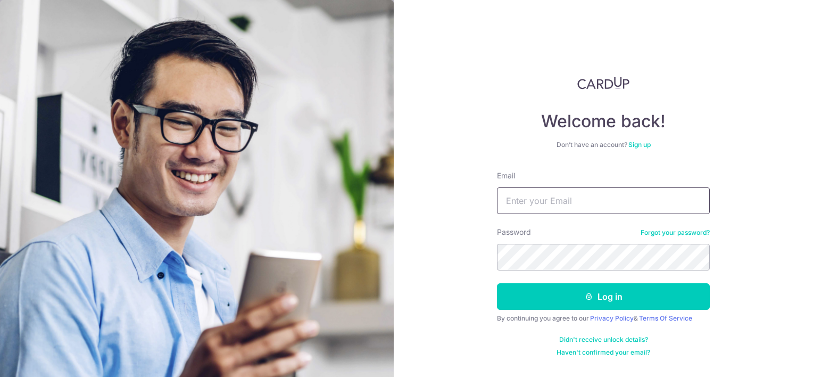
click at [566, 198] on input "Email" at bounding box center [603, 200] width 213 height 27
type input "johnma1990@hotmail.com"
click at [497, 283] on button "Log in" at bounding box center [603, 296] width 213 height 27
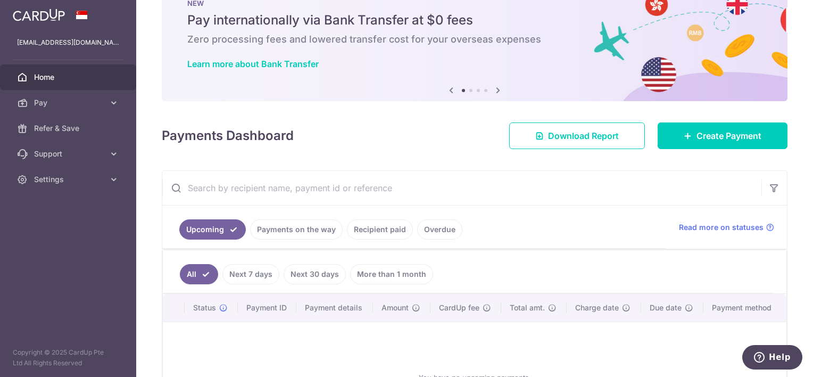
scroll to position [108, 0]
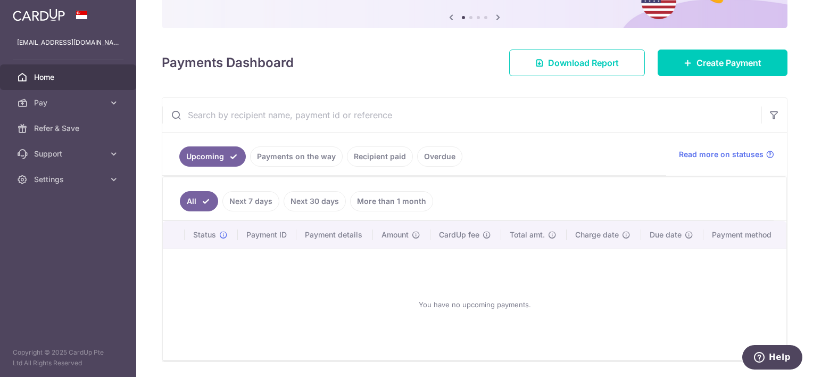
click at [377, 152] on link "Recipient paid" at bounding box center [380, 156] width 66 height 20
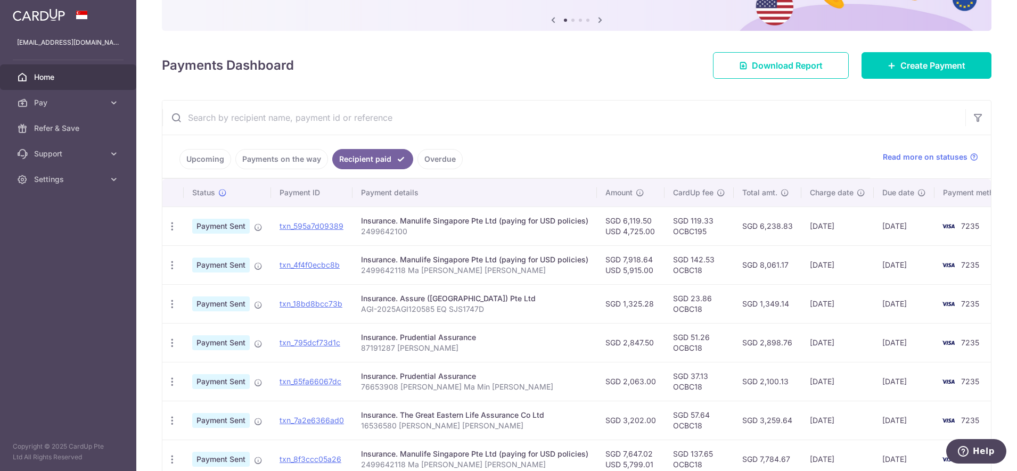
scroll to position [312, 0]
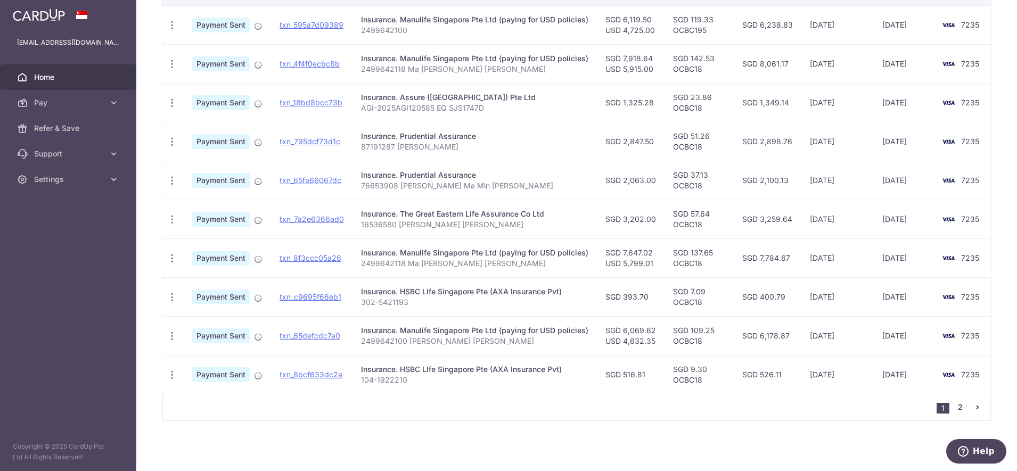
click at [813, 376] on link "2" at bounding box center [959, 407] width 13 height 13
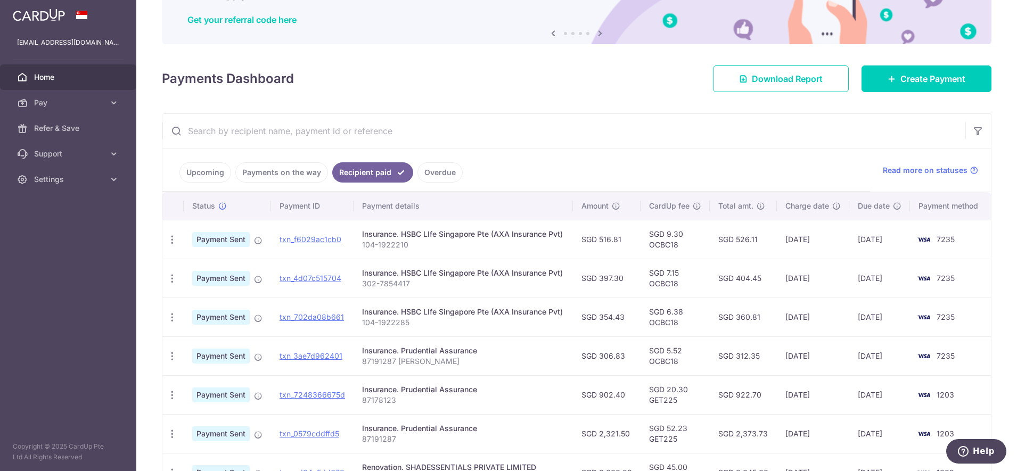
scroll to position [0, 0]
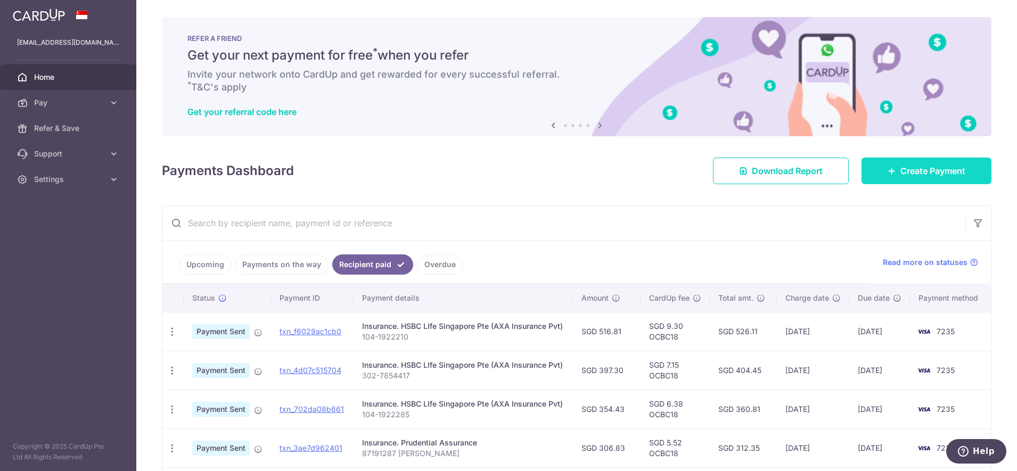
click at [813, 174] on span "Create Payment" at bounding box center [932, 170] width 65 height 13
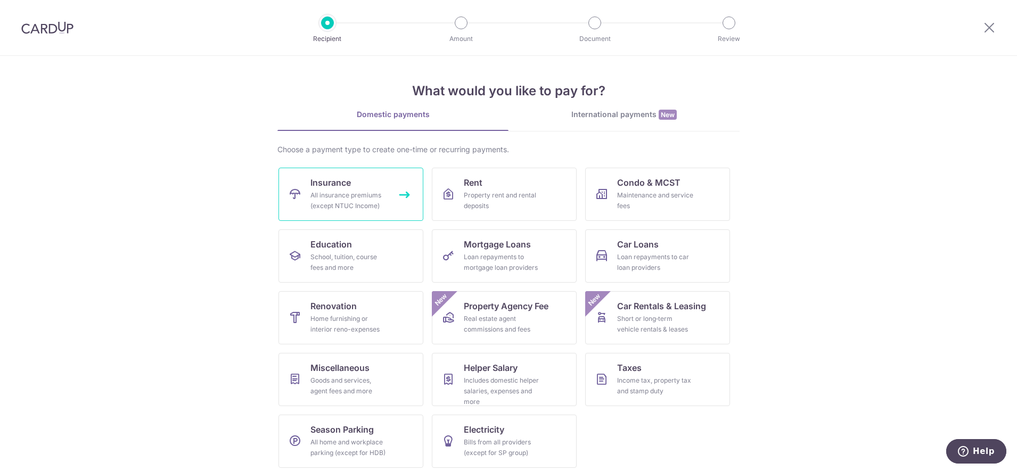
click at [318, 202] on div "All insurance premiums (except NTUC Income)" at bounding box center [348, 200] width 77 height 21
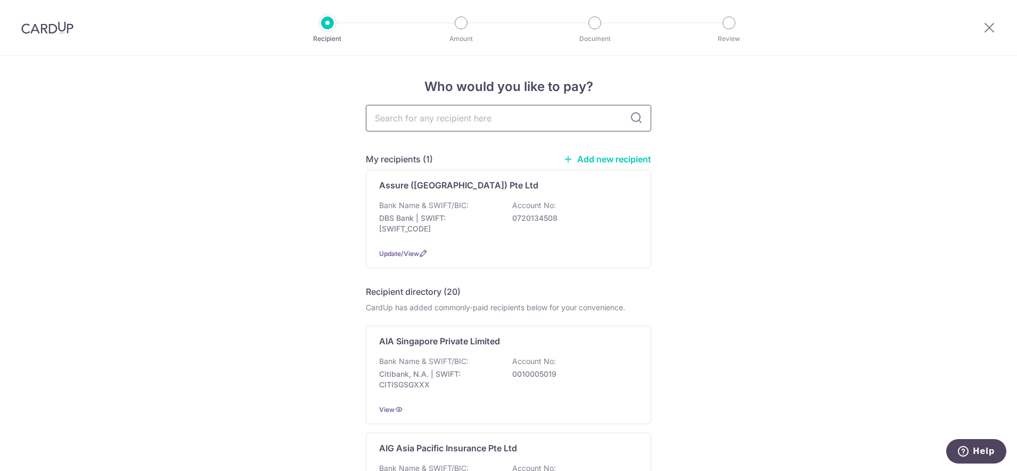
click at [410, 126] on input "text" at bounding box center [508, 118] width 285 height 27
type input "hsbc"
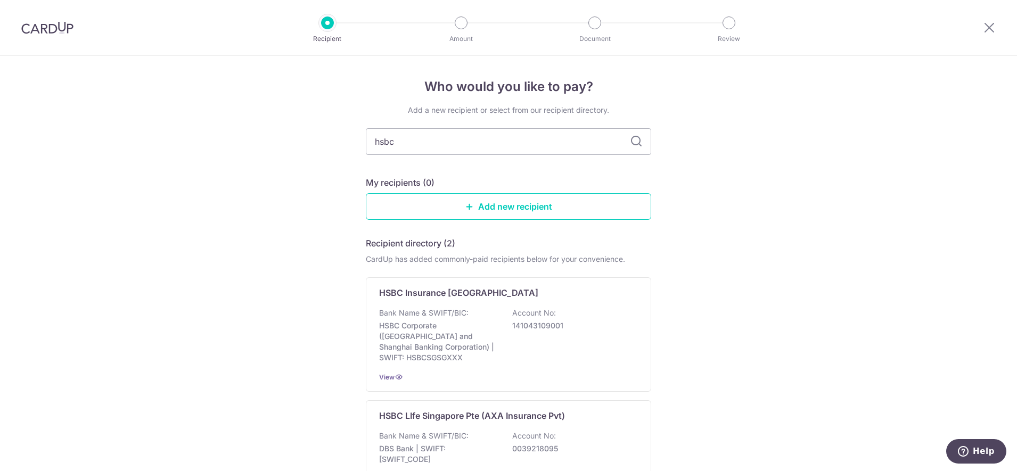
click at [630, 120] on div "Add a new recipient or select from our recipient directory. hsbc My recipients …" at bounding box center [508, 323] width 285 height 437
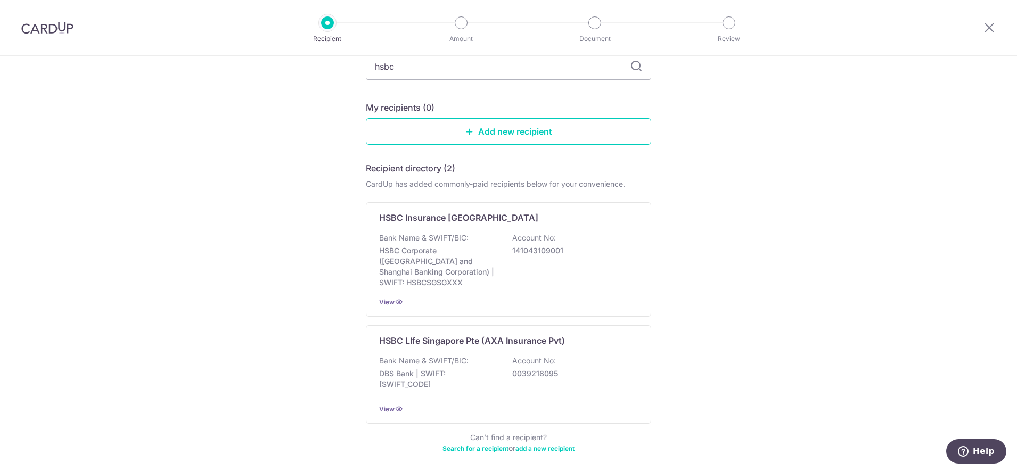
scroll to position [110, 0]
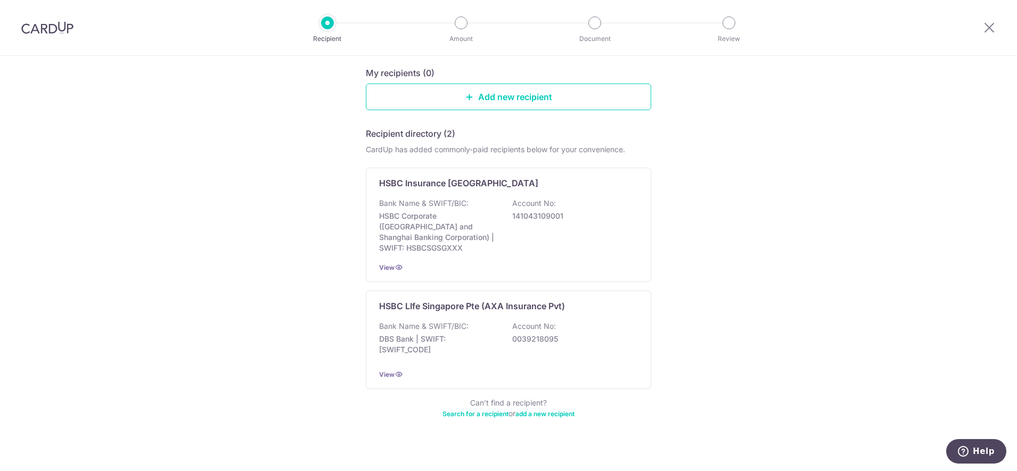
click at [53, 27] on img at bounding box center [47, 27] width 52 height 13
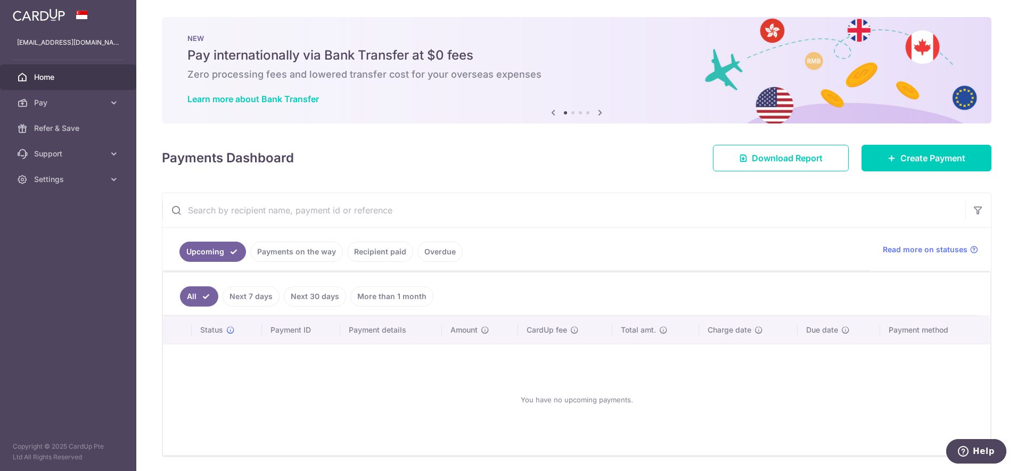
click at [379, 251] on link "Recipient paid" at bounding box center [380, 252] width 66 height 20
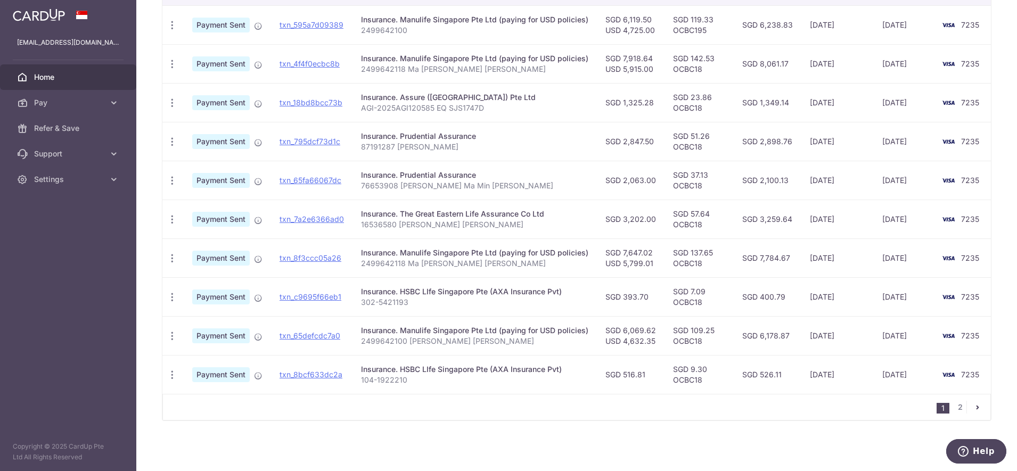
scroll to position [299, 0]
drag, startPoint x: 408, startPoint y: 298, endPoint x: 359, endPoint y: 302, distance: 49.2
click at [359, 302] on td "Insurance. HSBC LIfe Singapore Pte (AXA Insurance Pvt) 302-5421193" at bounding box center [474, 296] width 244 height 39
copy p "302-5421193"
click at [953, 408] on link "2" at bounding box center [959, 407] width 13 height 13
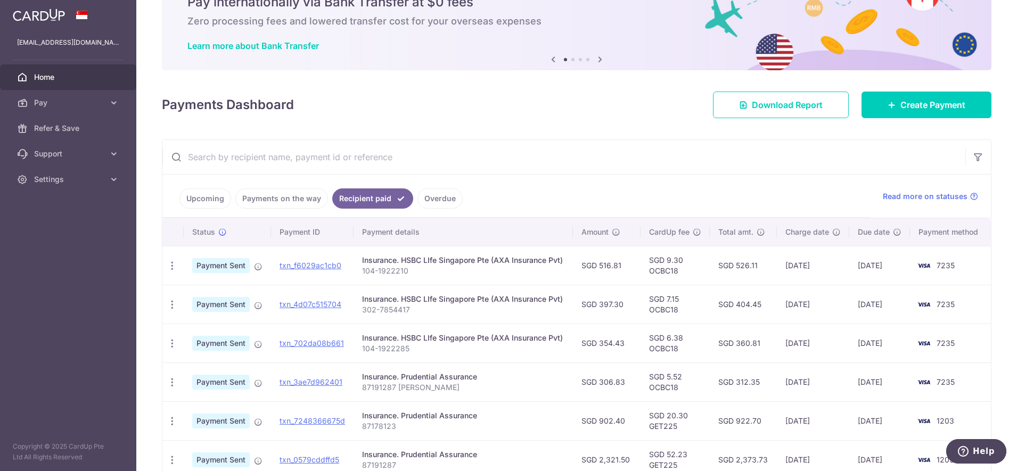
scroll to position [67, 0]
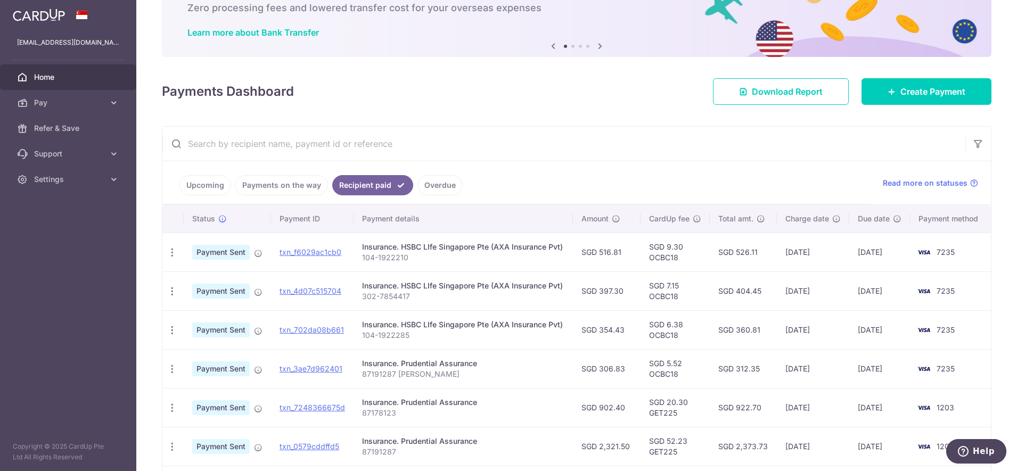
click at [389, 336] on p "104-1922285" at bounding box center [463, 335] width 202 height 11
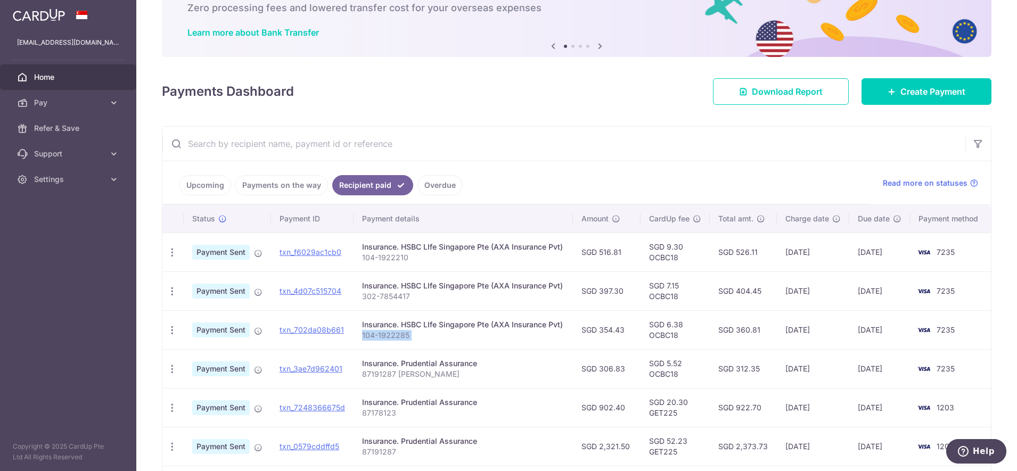
click at [389, 336] on p "104-1922285" at bounding box center [463, 335] width 202 height 11
drag, startPoint x: 407, startPoint y: 336, endPoint x: 362, endPoint y: 336, distance: 44.7
click at [362, 336] on p "104-1922285" at bounding box center [463, 335] width 202 height 11
copy p "104-1922285"
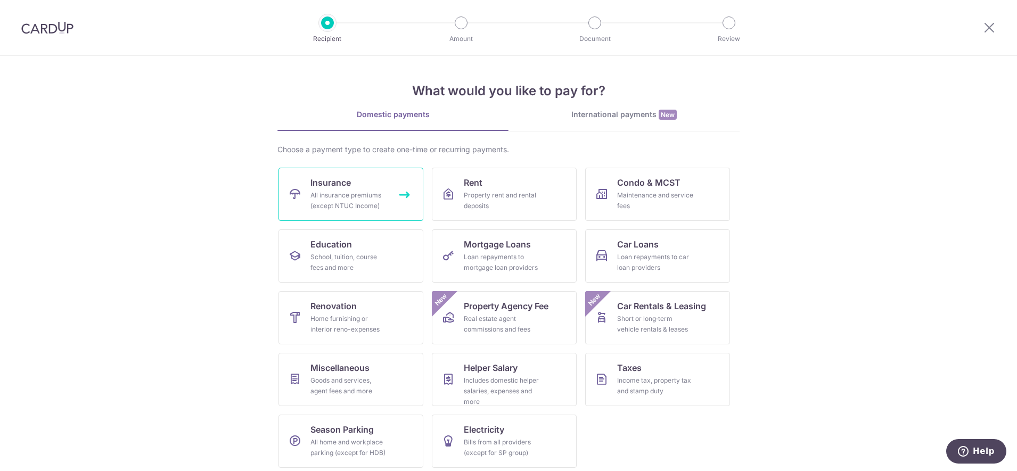
click at [337, 191] on div "All insurance premiums (except NTUC Income)" at bounding box center [348, 200] width 77 height 21
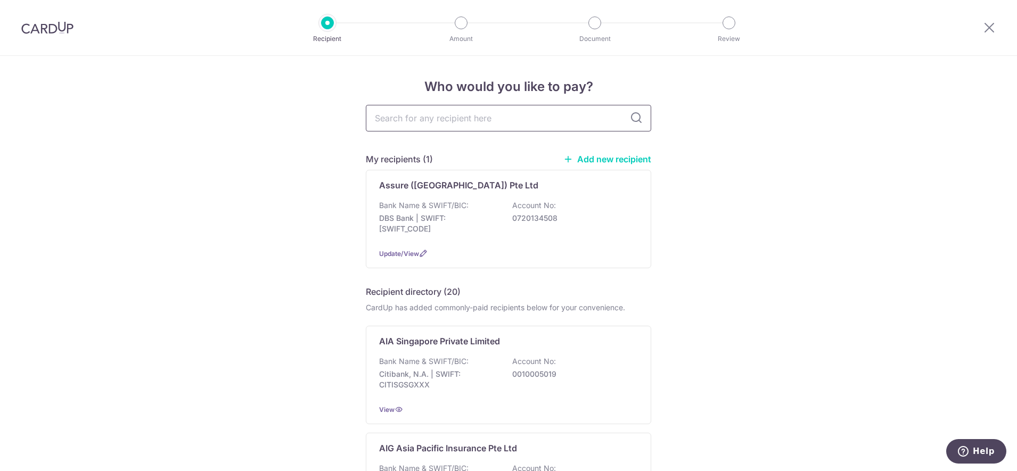
click at [425, 118] on input "text" at bounding box center [508, 118] width 285 height 27
type input "hsbc"
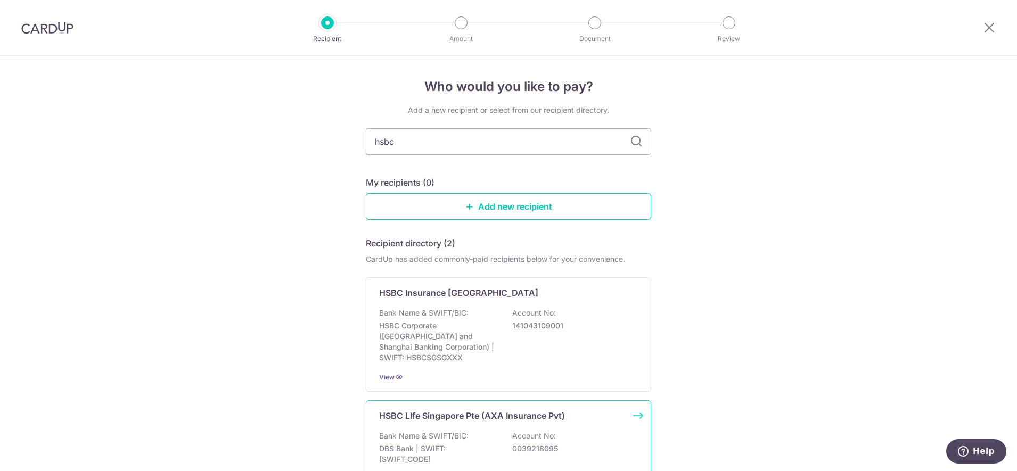
scroll to position [66, 0]
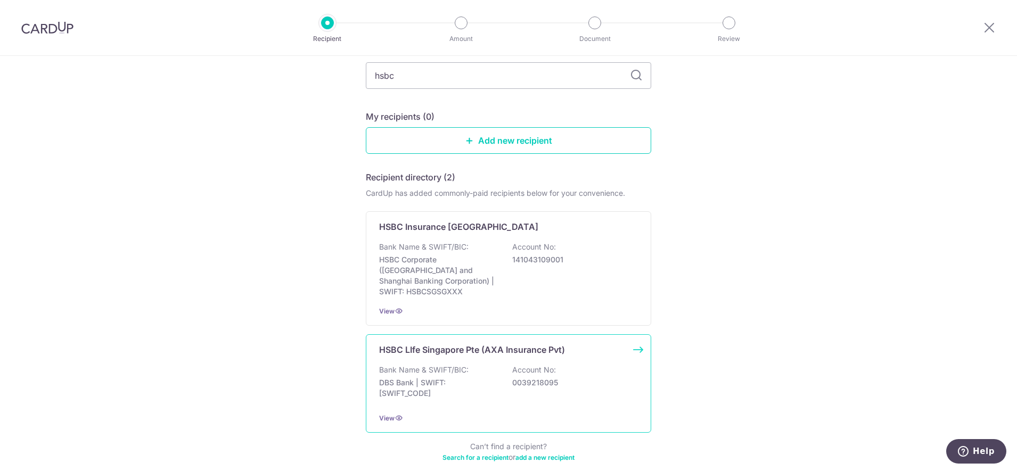
click at [443, 365] on p "Bank Name & SWIFT/BIC:" at bounding box center [423, 370] width 89 height 11
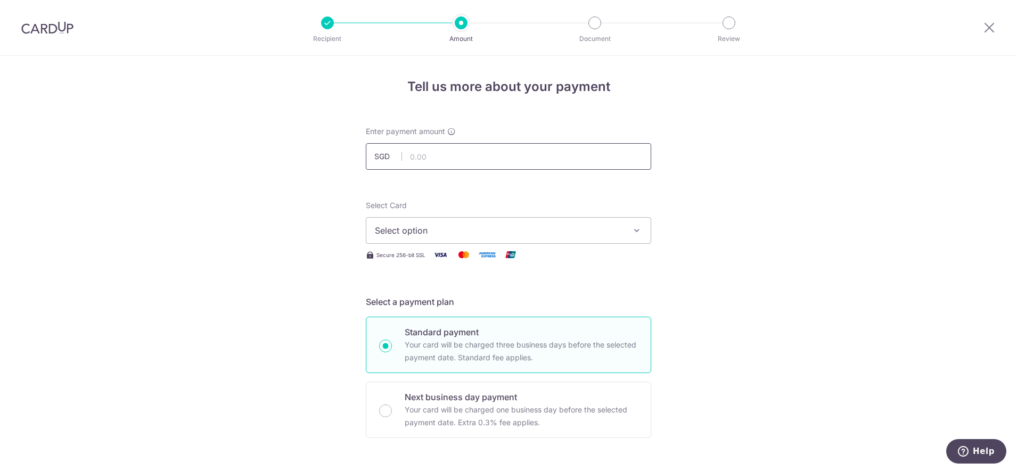
click at [426, 153] on input "text" at bounding box center [508, 156] width 285 height 27
paste input "104-192228"
type input "1"
click at [434, 158] on input "text" at bounding box center [508, 156] width 285 height 27
type input "354.43"
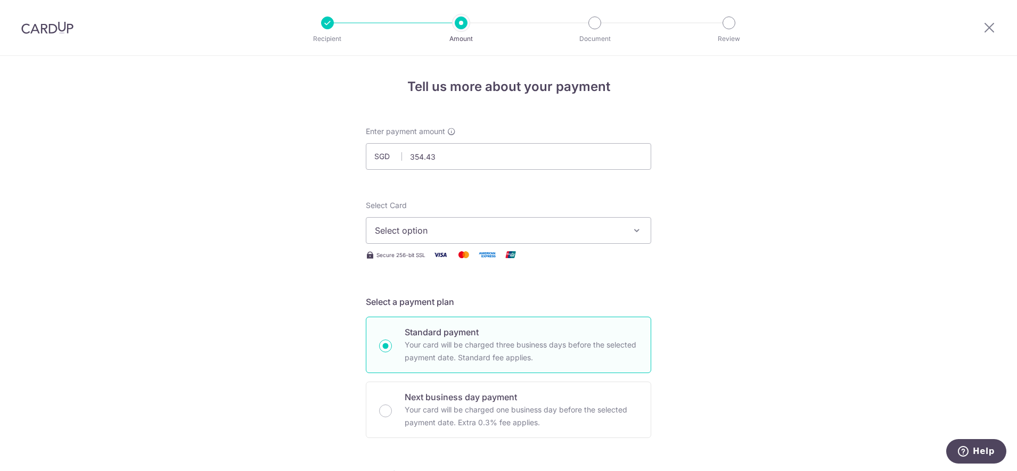
click at [398, 229] on span "Select option" at bounding box center [499, 230] width 248 height 13
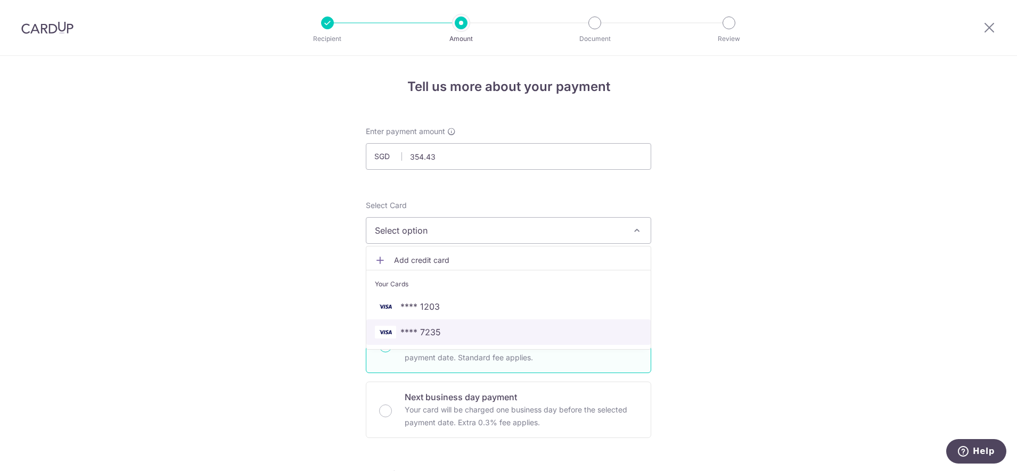
click at [423, 330] on span "**** 7235" at bounding box center [420, 332] width 40 height 13
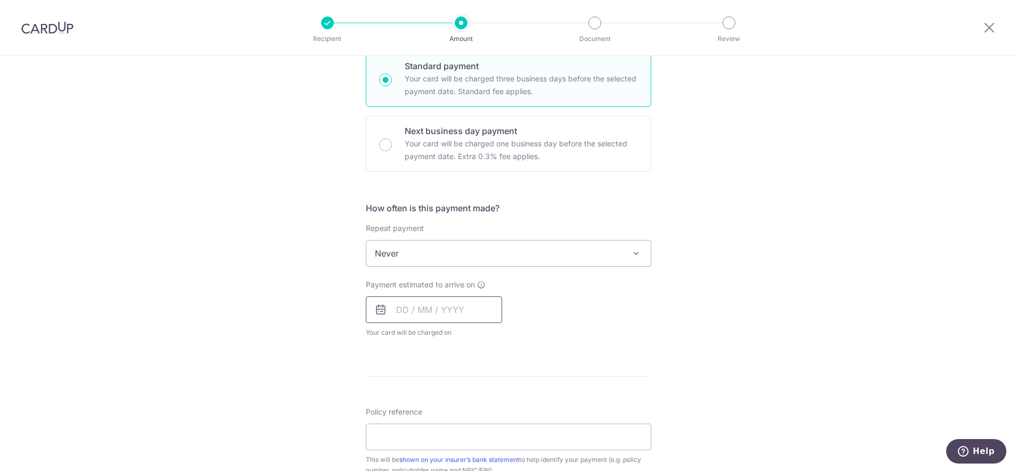
scroll to position [333, 0]
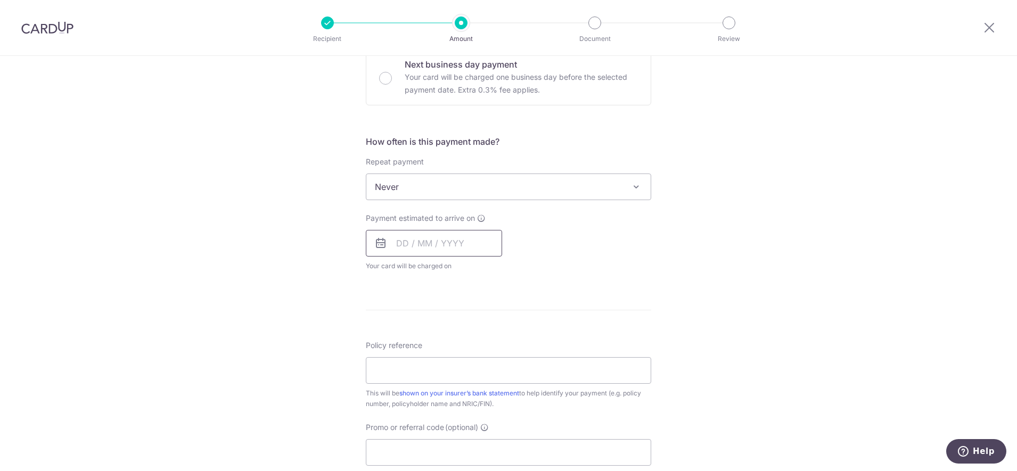
click at [413, 244] on input "text" at bounding box center [434, 243] width 136 height 27
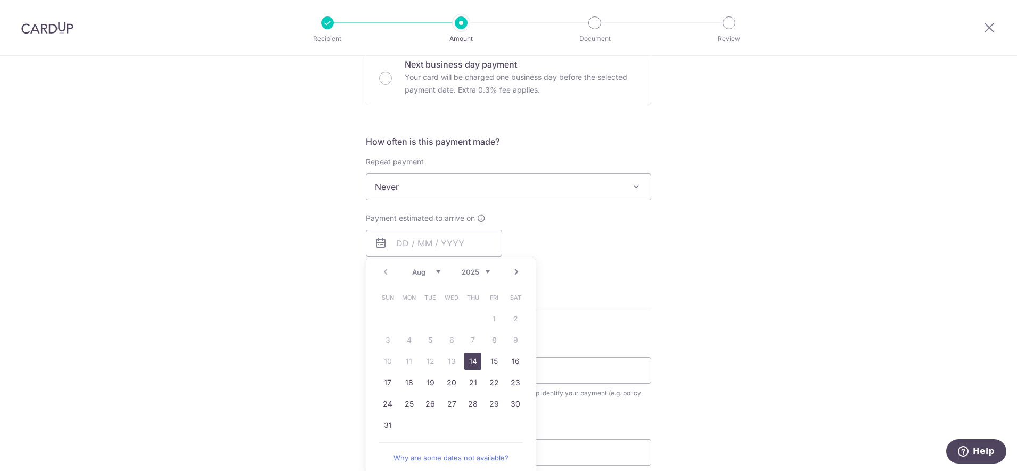
click at [470, 363] on link "14" at bounding box center [472, 361] width 17 height 17
type input "[DATE]"
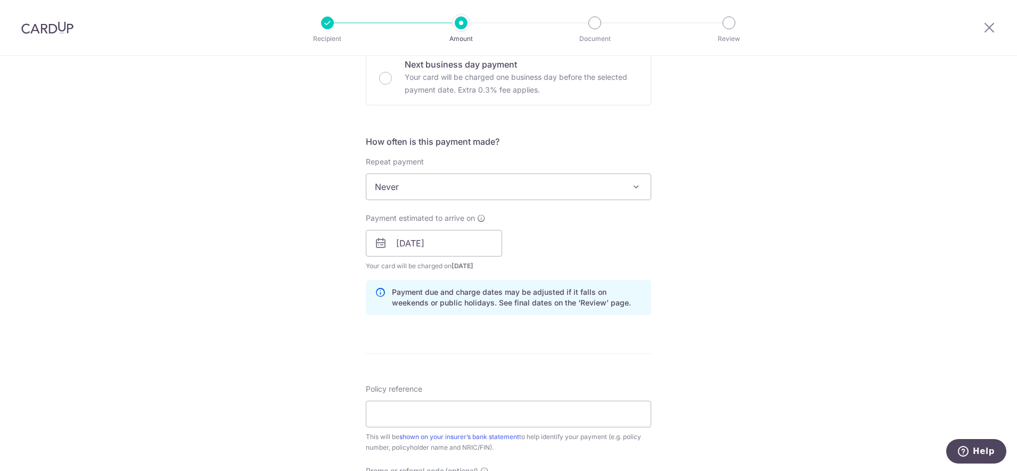
scroll to position [466, 0]
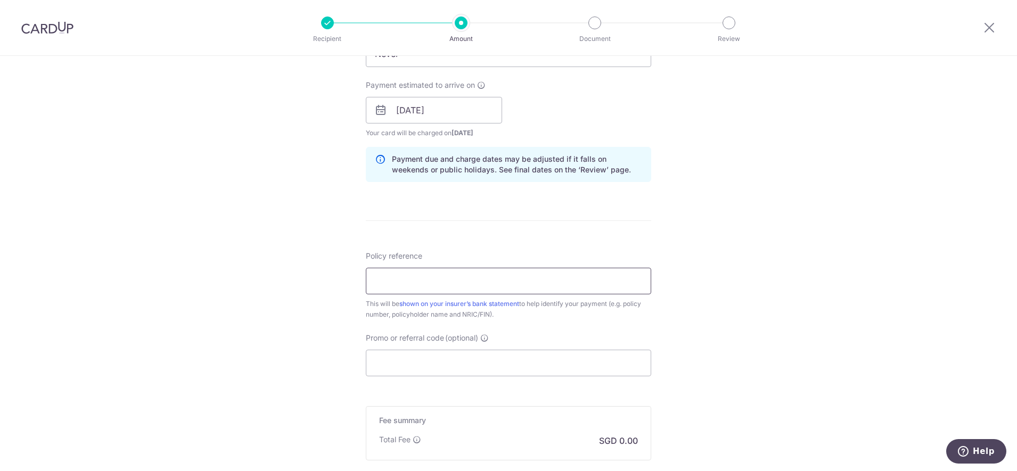
click at [407, 275] on input "Policy reference" at bounding box center [508, 281] width 285 height 27
paste input "104-1922285"
type input "104-1922285"
click at [396, 360] on input "Promo or referral code (optional)" at bounding box center [508, 363] width 285 height 27
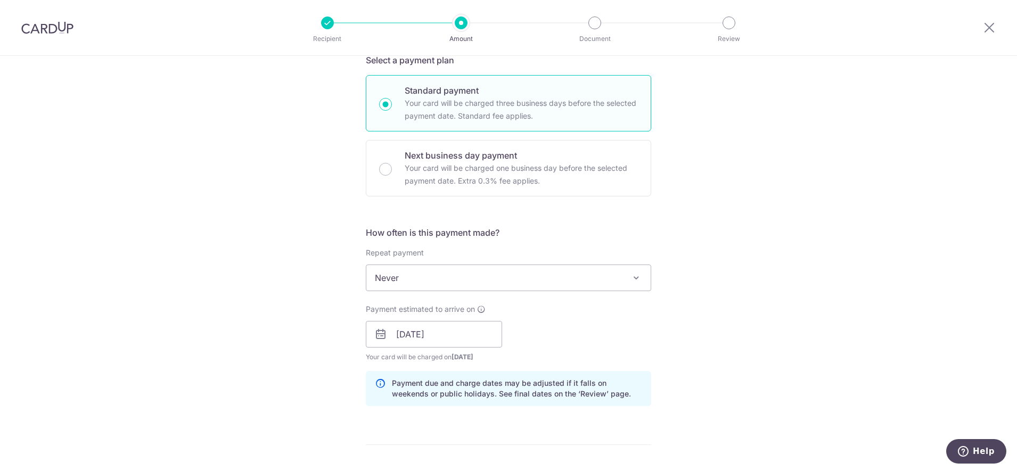
scroll to position [200, 0]
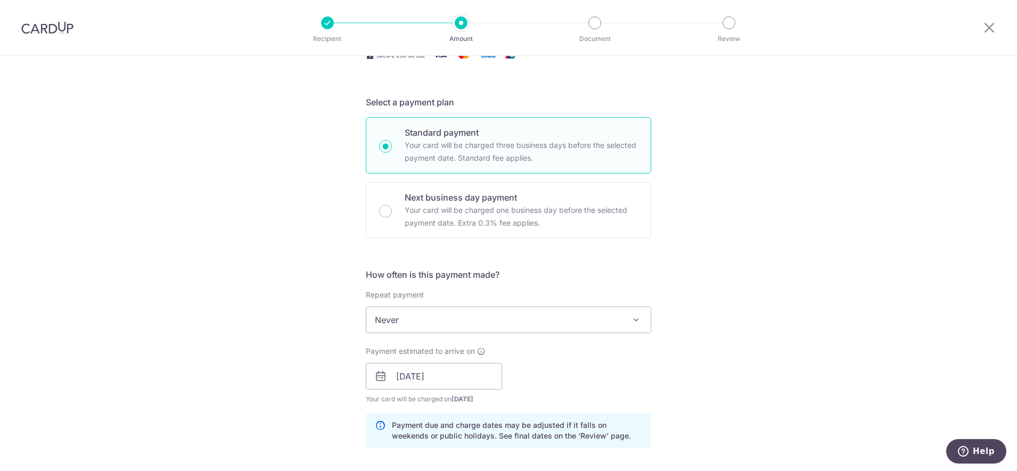
type input "o"
click at [411, 326] on span "Never" at bounding box center [508, 320] width 284 height 26
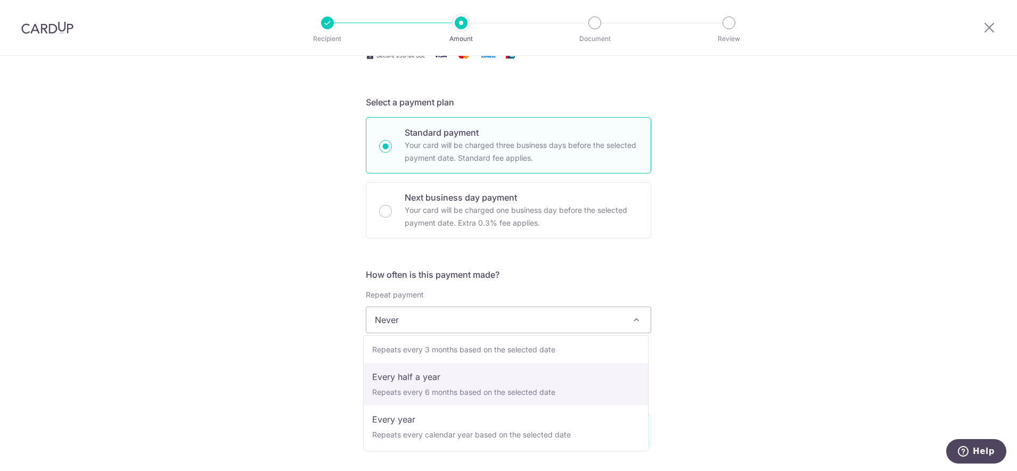
scroll to position [149, 0]
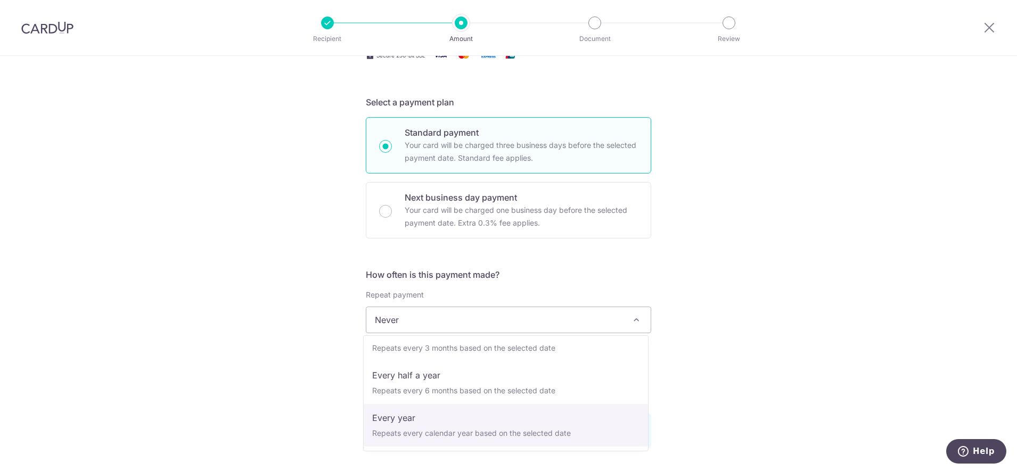
select select "6"
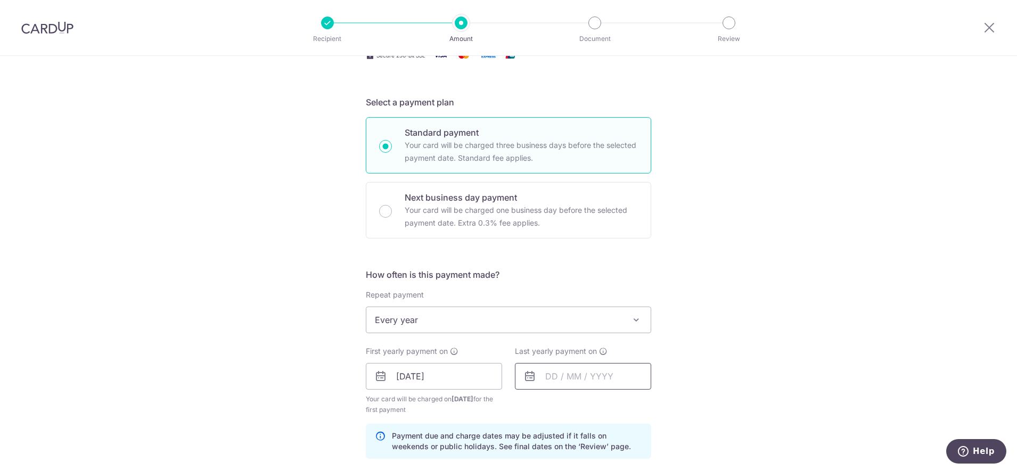
click at [569, 382] on input "text" at bounding box center [583, 376] width 136 height 27
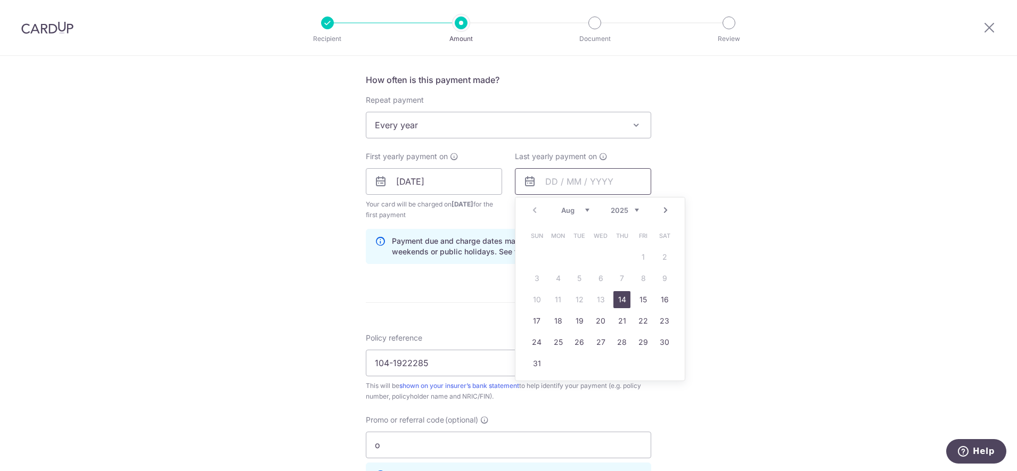
scroll to position [399, 0]
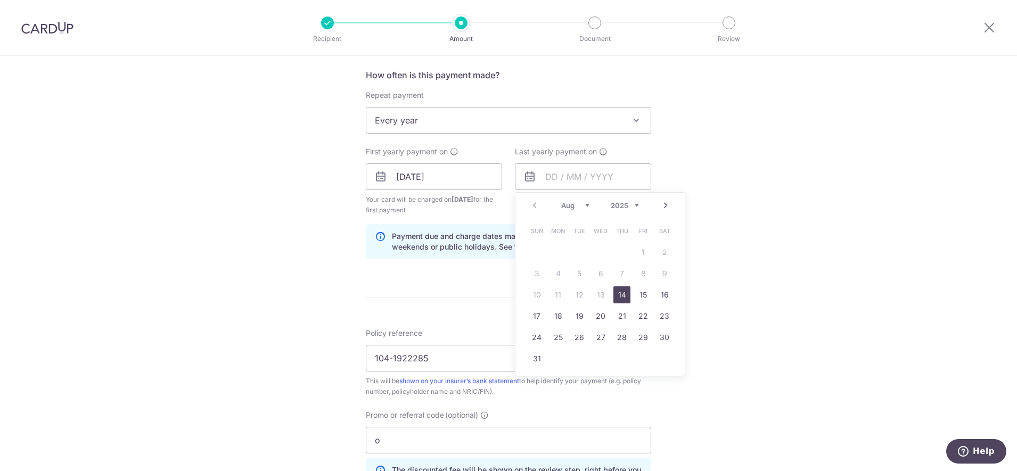
click at [664, 205] on link "Next" at bounding box center [665, 205] width 13 height 13
click at [786, 265] on div "Tell us more about your payment Enter payment amount SGD 354.43 354.43 Select C…" at bounding box center [508, 189] width 1017 height 1065
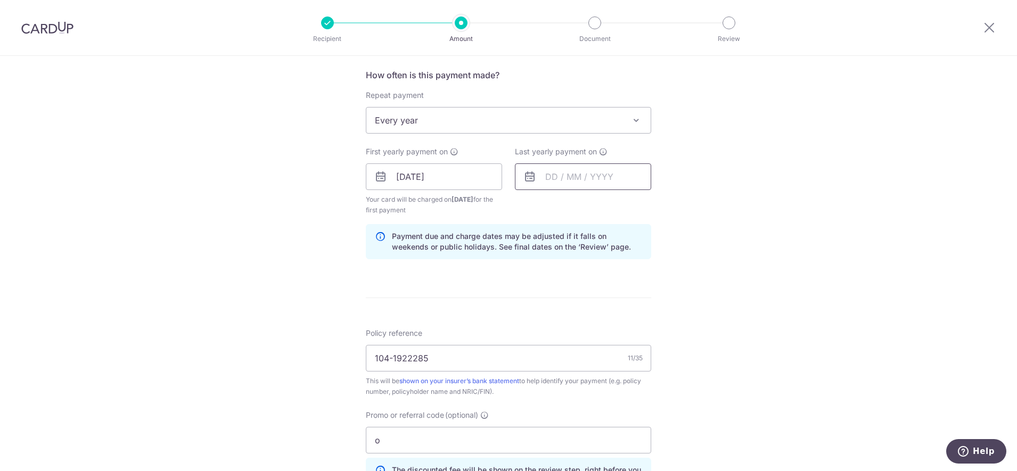
click at [622, 176] on input "text" at bounding box center [583, 176] width 136 height 27
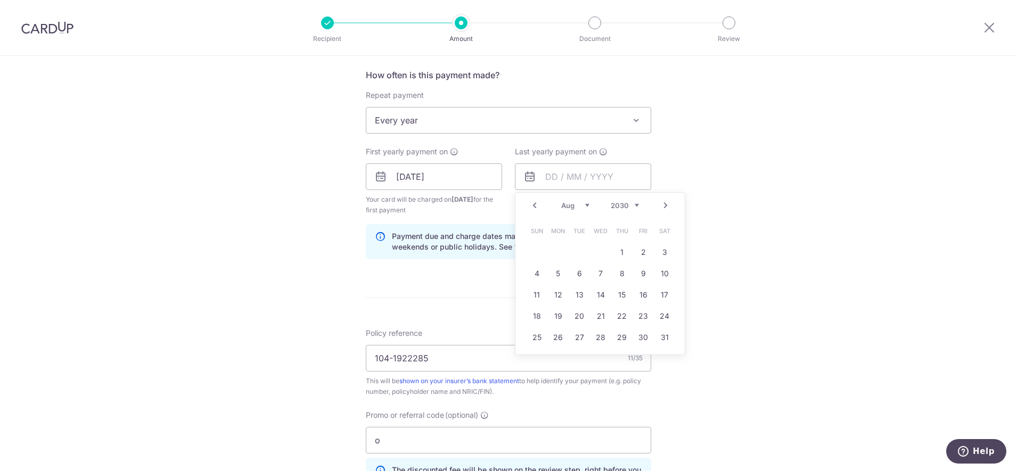
click at [821, 242] on div "Tell us more about your payment Enter payment amount SGD 354.43 354.43 Select C…" at bounding box center [508, 189] width 1017 height 1065
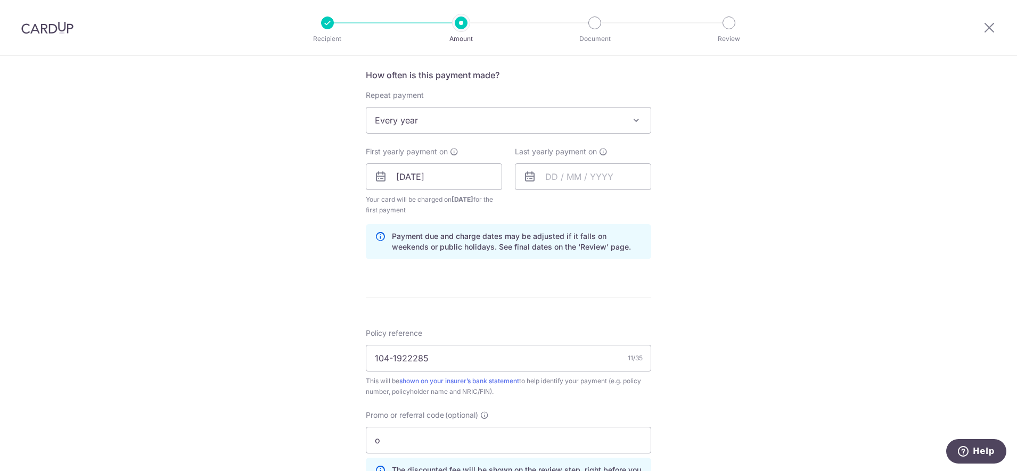
scroll to position [532, 0]
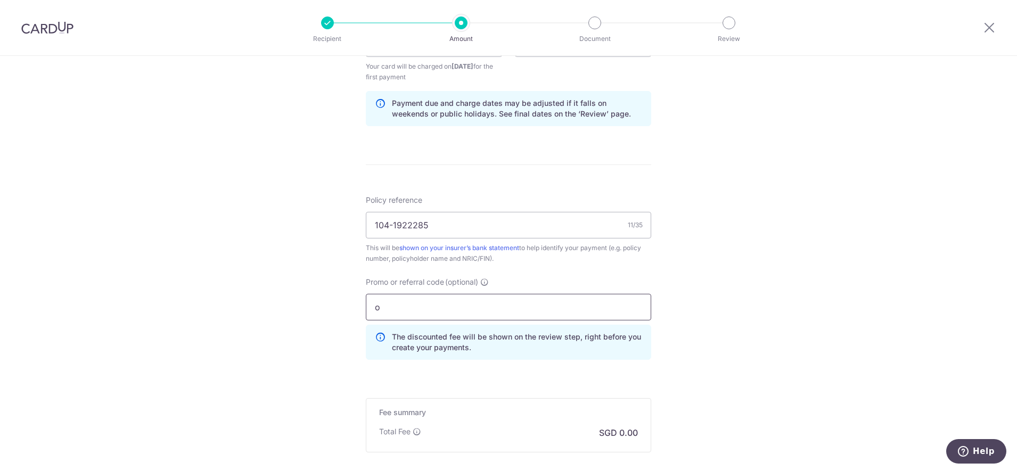
click at [416, 311] on input "o" at bounding box center [508, 307] width 285 height 27
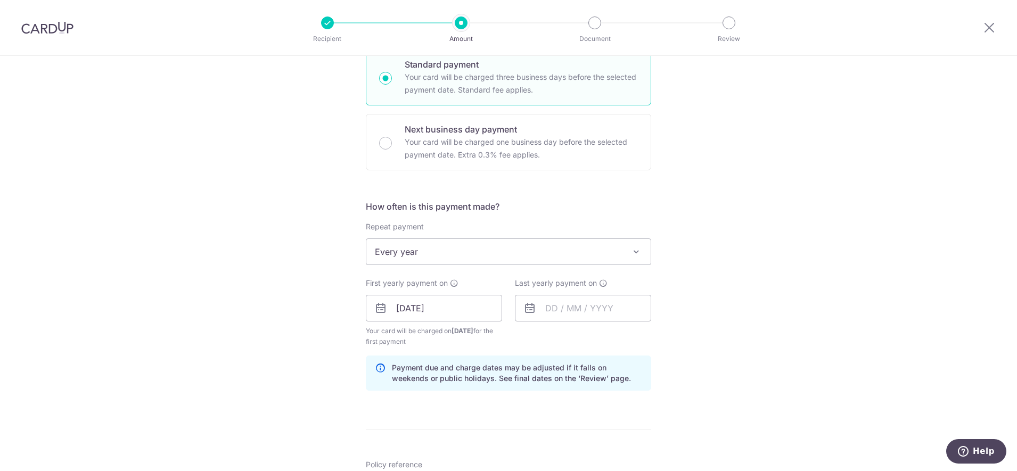
scroll to position [266, 0]
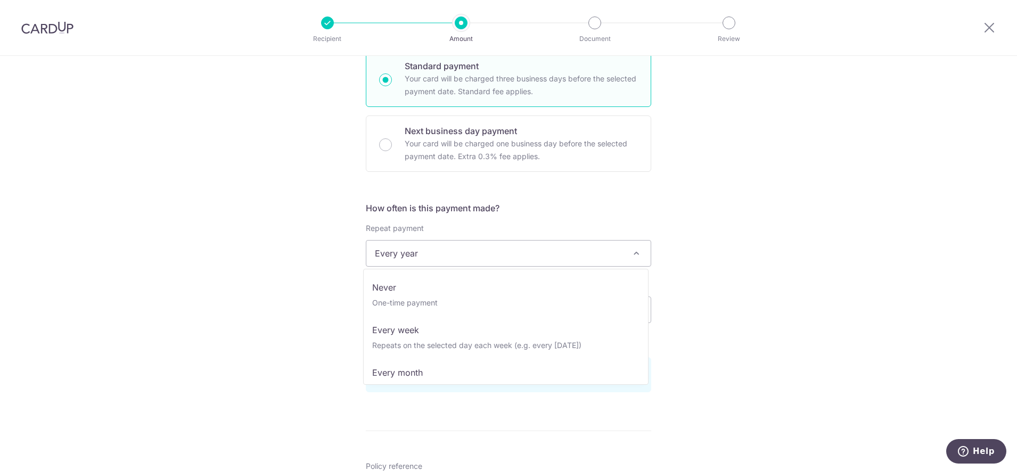
type input "ocbc"
drag, startPoint x: 396, startPoint y: 242, endPoint x: 400, endPoint y: 250, distance: 8.3
click at [400, 250] on span "Every year" at bounding box center [508, 254] width 284 height 26
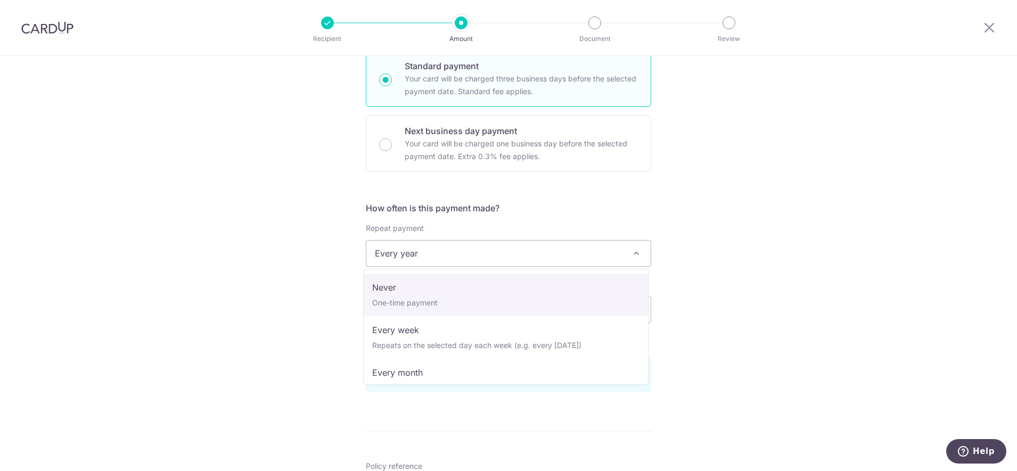
select select "1"
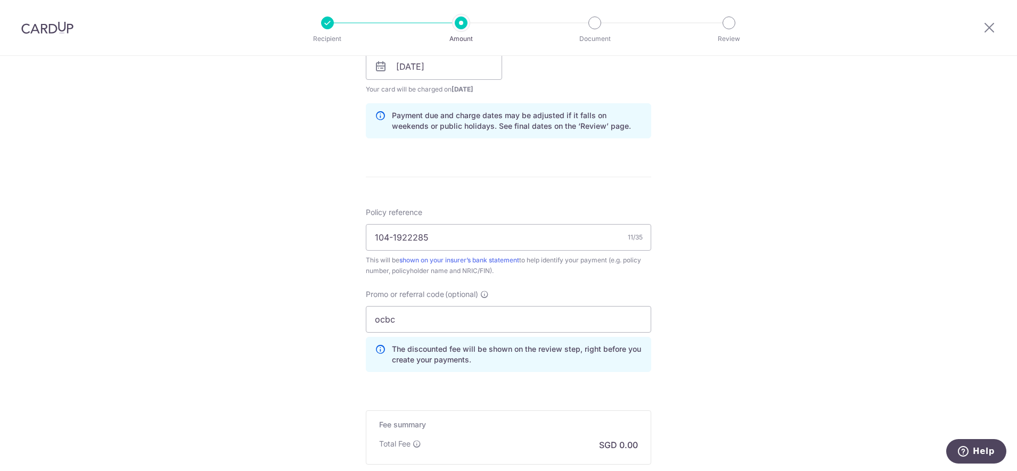
scroll to position [532, 0]
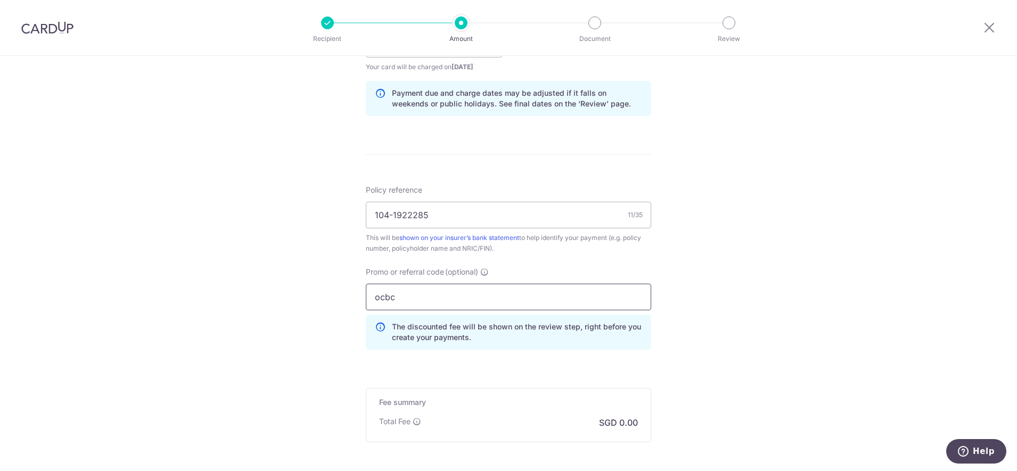
click at [433, 293] on input "ocbc" at bounding box center [508, 297] width 285 height 27
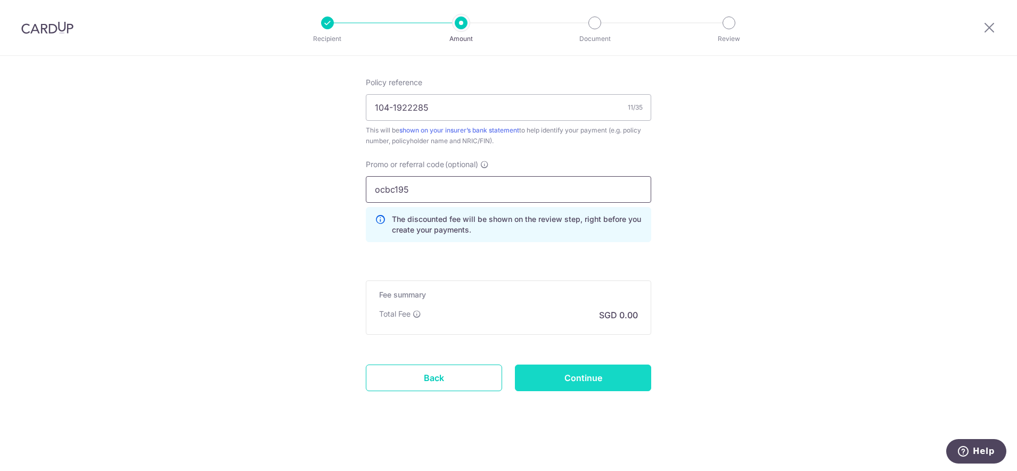
type input "ocbc195"
click at [601, 375] on input "Continue" at bounding box center [583, 378] width 136 height 27
type input "Create Schedule"
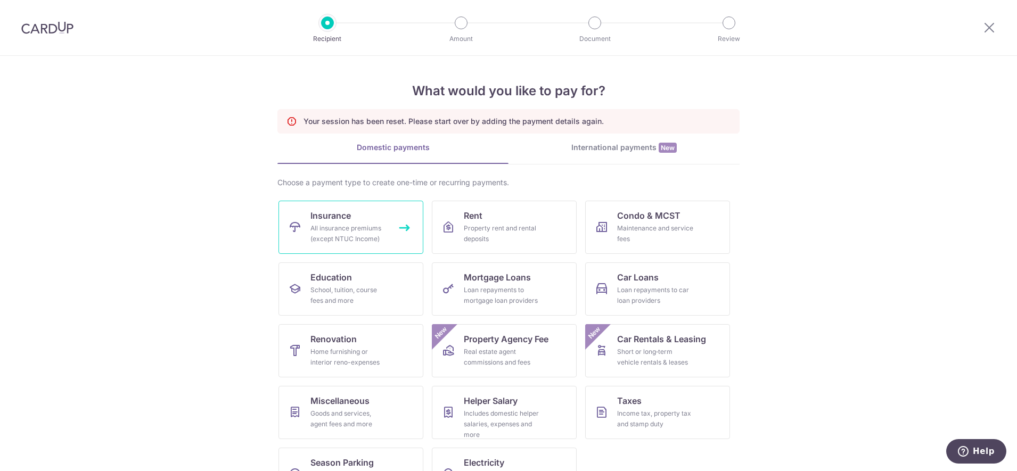
click at [347, 223] on link "Insurance All insurance premiums (except NTUC Income)" at bounding box center [350, 227] width 145 height 53
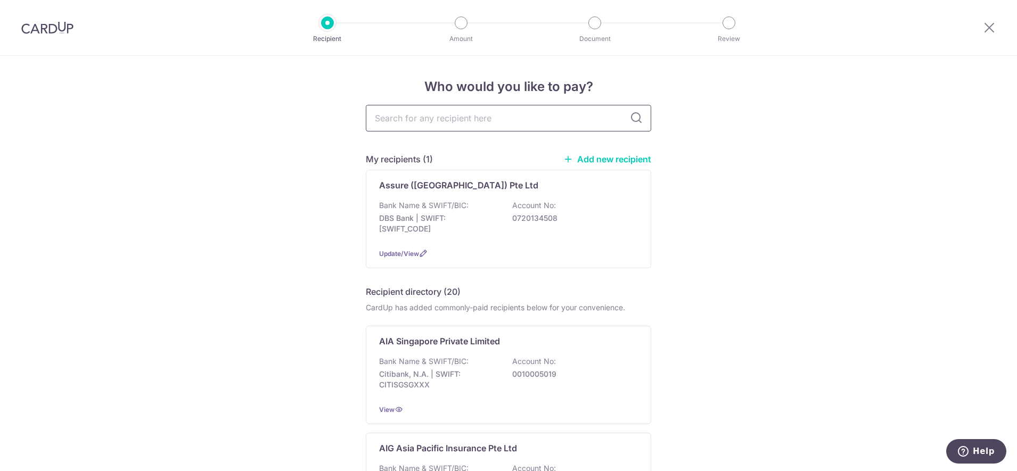
click at [424, 123] on input "text" at bounding box center [508, 118] width 285 height 27
type input "hsbc"
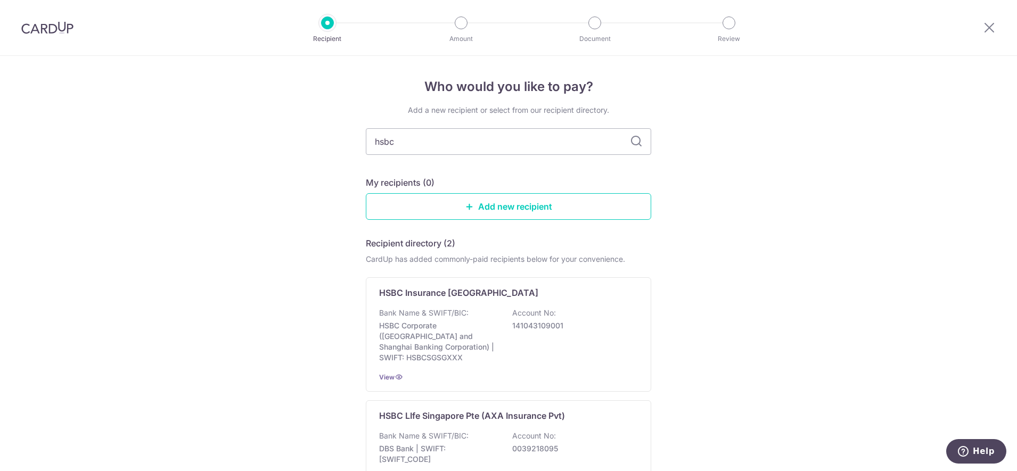
click at [631, 141] on icon at bounding box center [636, 141] width 13 height 13
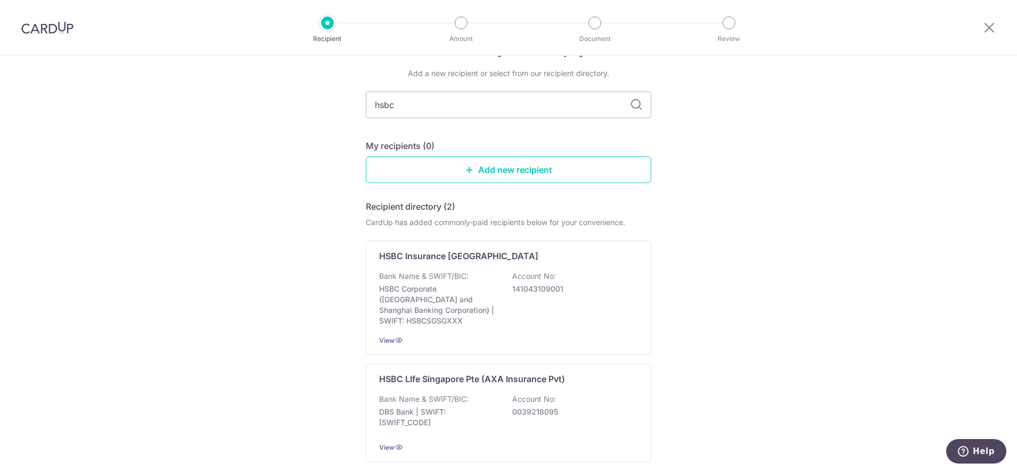
scroll to position [66, 0]
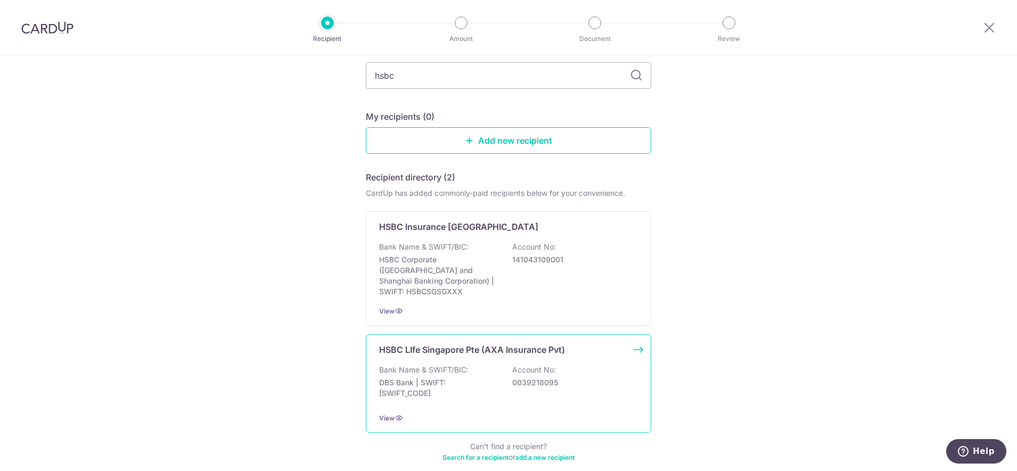
click at [512, 365] on p "Account No:" at bounding box center [534, 370] width 44 height 11
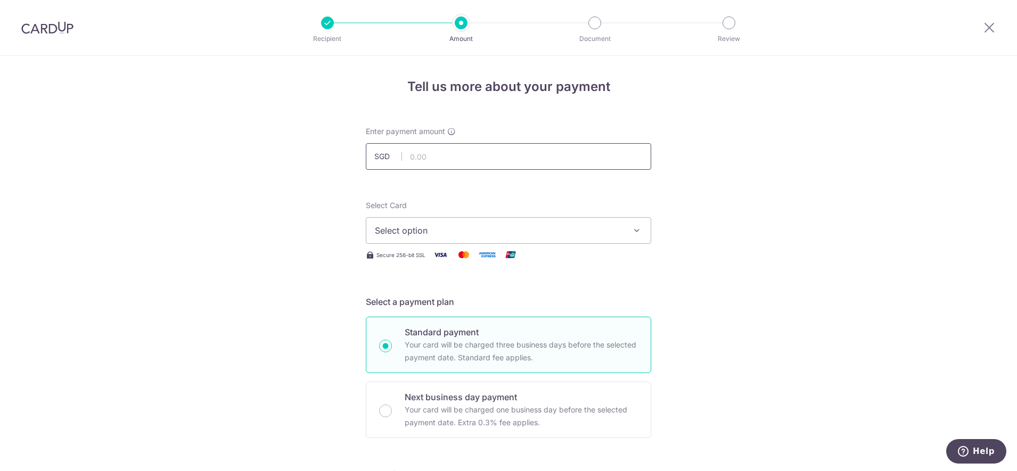
click at [418, 155] on input "text" at bounding box center [508, 156] width 285 height 27
type input "354.43"
click at [486, 236] on span "Select option" at bounding box center [499, 230] width 248 height 13
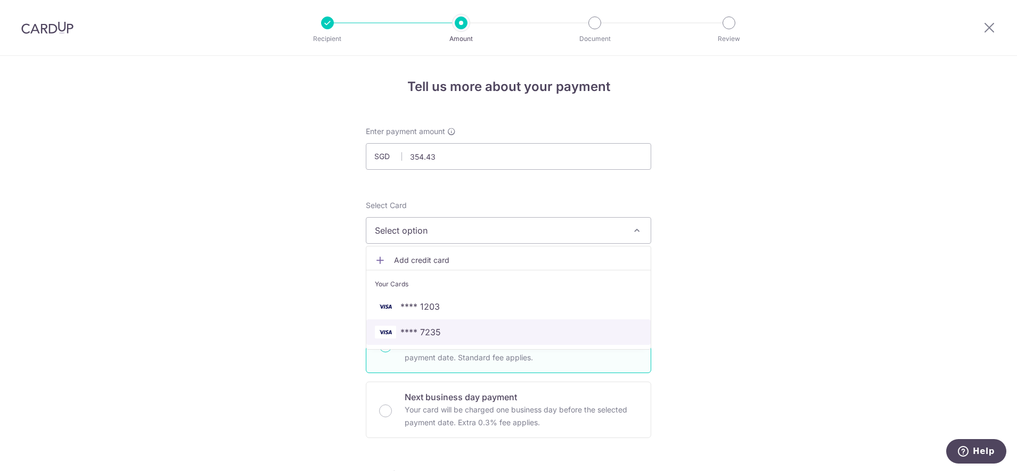
click at [434, 327] on span "**** 7235" at bounding box center [420, 332] width 40 height 13
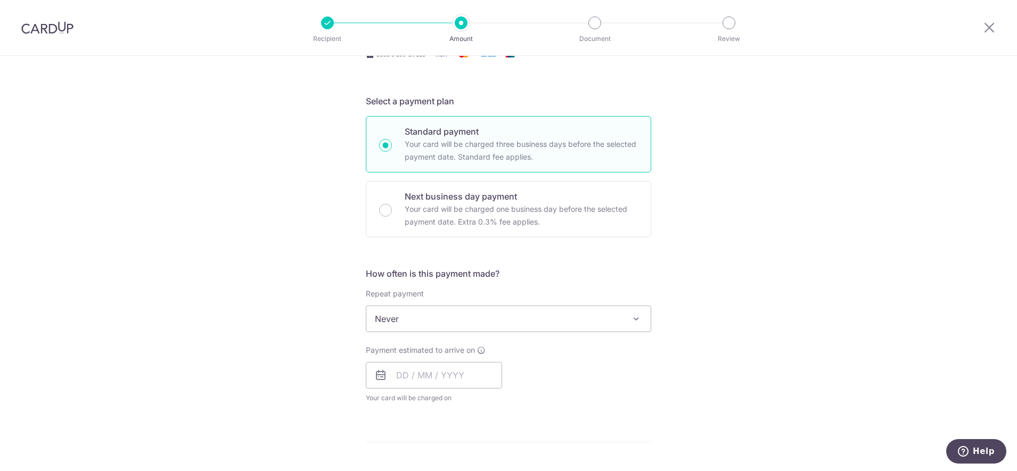
scroll to position [333, 0]
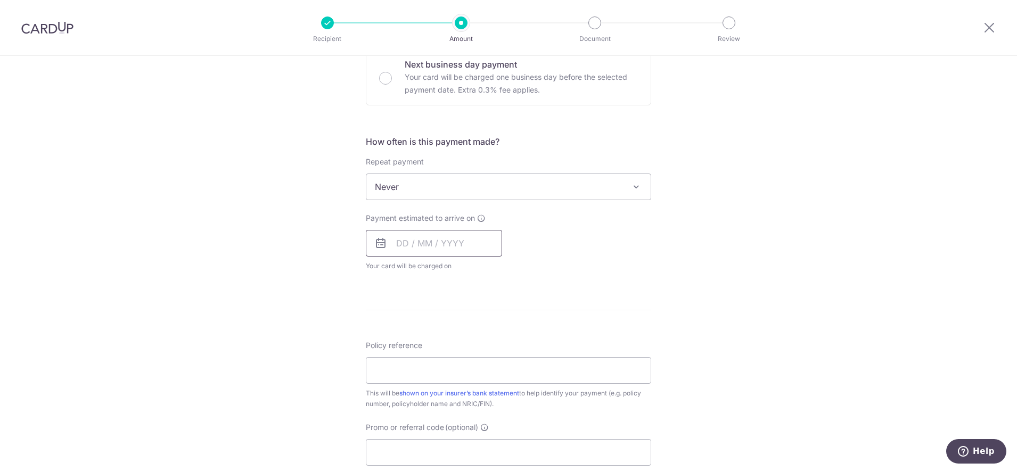
click at [425, 243] on input "text" at bounding box center [434, 243] width 136 height 27
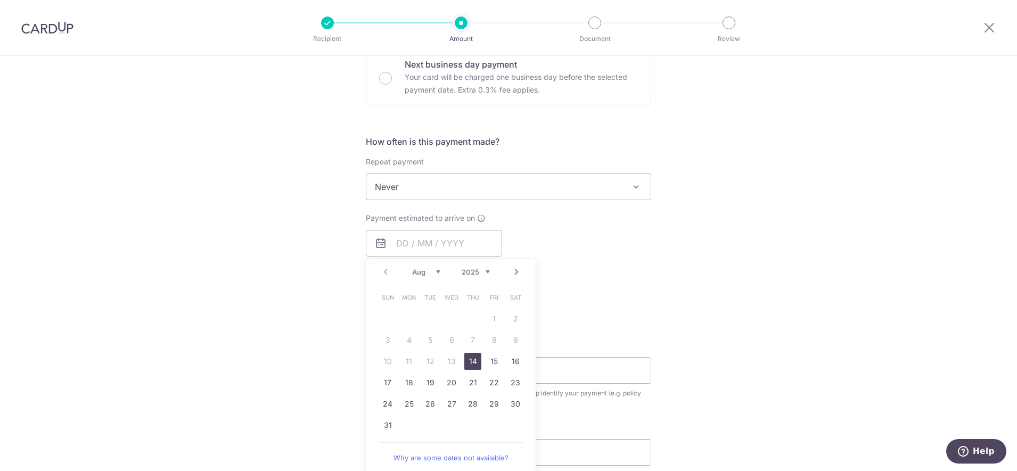
click at [471, 361] on link "14" at bounding box center [472, 361] width 17 height 17
type input "14/08/2025"
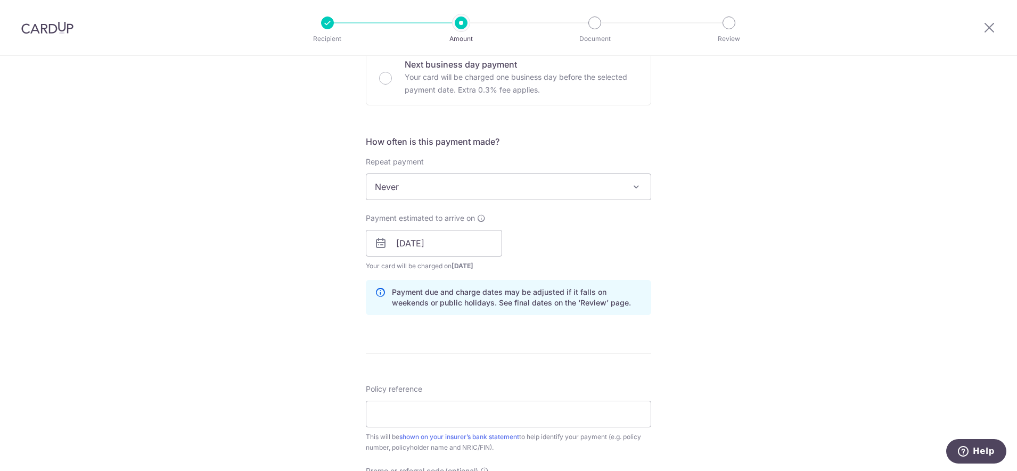
click at [289, 303] on div "Tell us more about your payment Enter payment amount SGD 354.43 354.43 Select C…" at bounding box center [508, 226] width 1017 height 1007
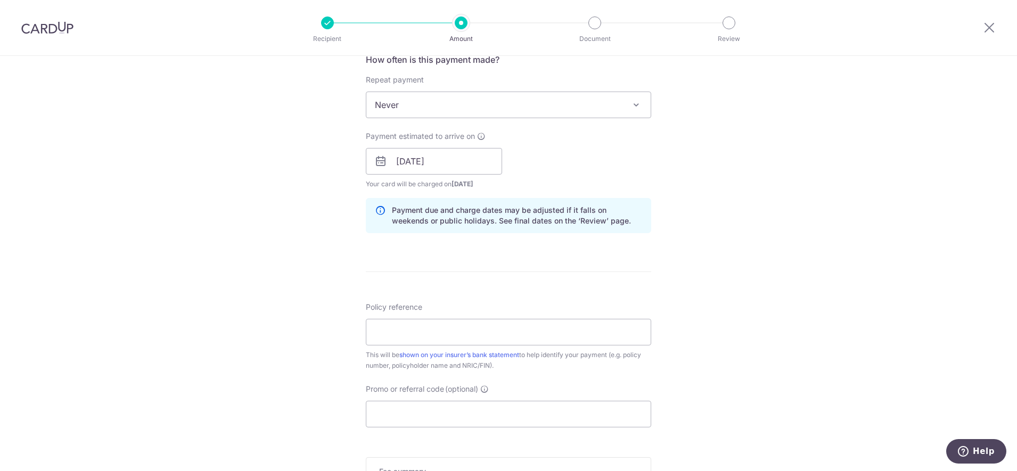
scroll to position [466, 0]
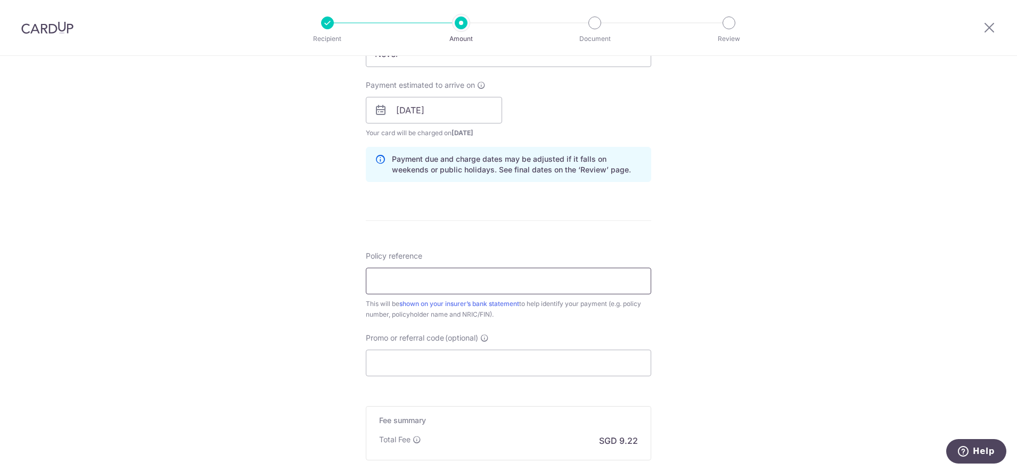
click at [390, 275] on input "Policy reference" at bounding box center [508, 281] width 285 height 27
paste input "104-1922285"
type input "104-1922285"
click at [419, 359] on input "Promo or referral code (optional)" at bounding box center [508, 363] width 285 height 27
type input "0"
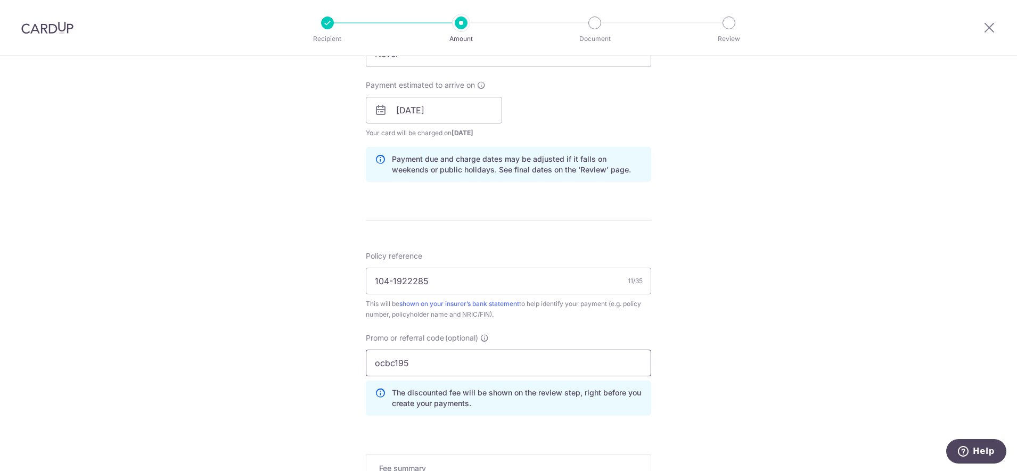
type input "ocbc195"
click at [252, 339] on div "Tell us more about your payment Enter payment amount SGD 354.43 354.43 Select C…" at bounding box center [508, 117] width 1017 height 1055
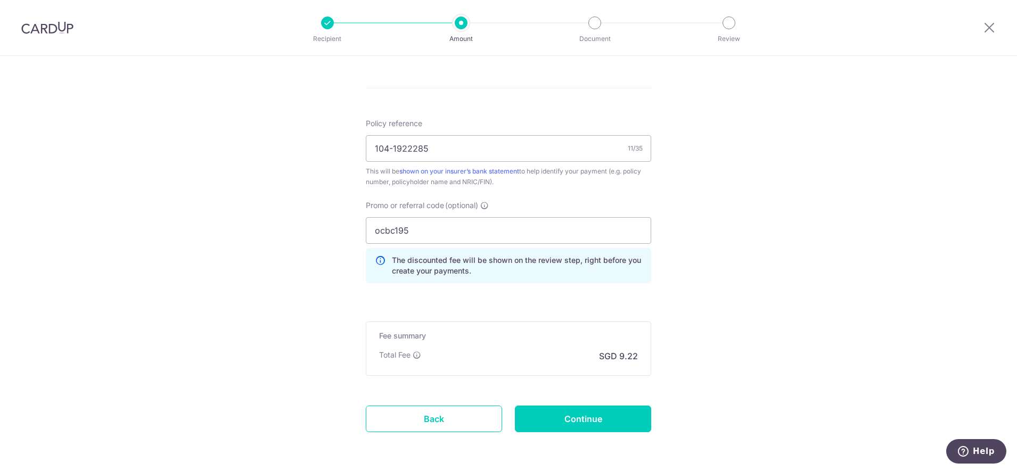
scroll to position [599, 0]
click at [581, 419] on input "Continue" at bounding box center [583, 418] width 136 height 27
type input "Create Schedule"
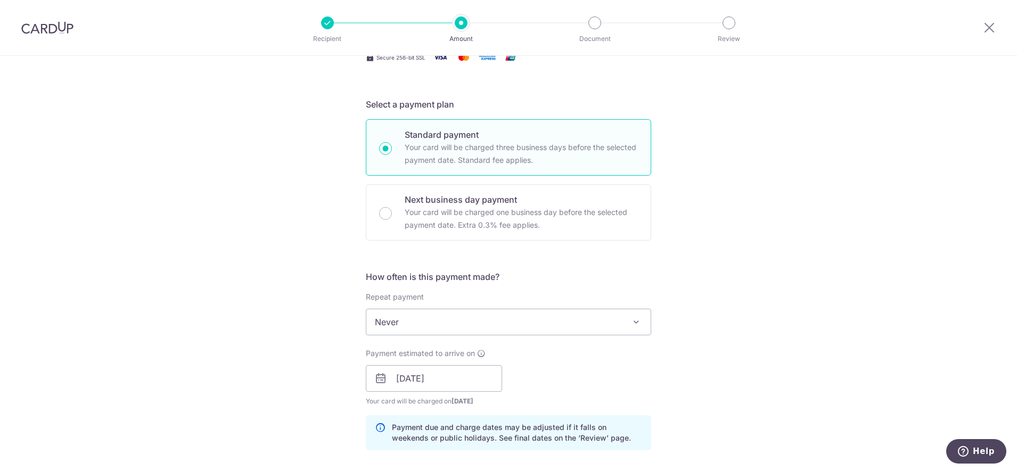
scroll to position [133, 0]
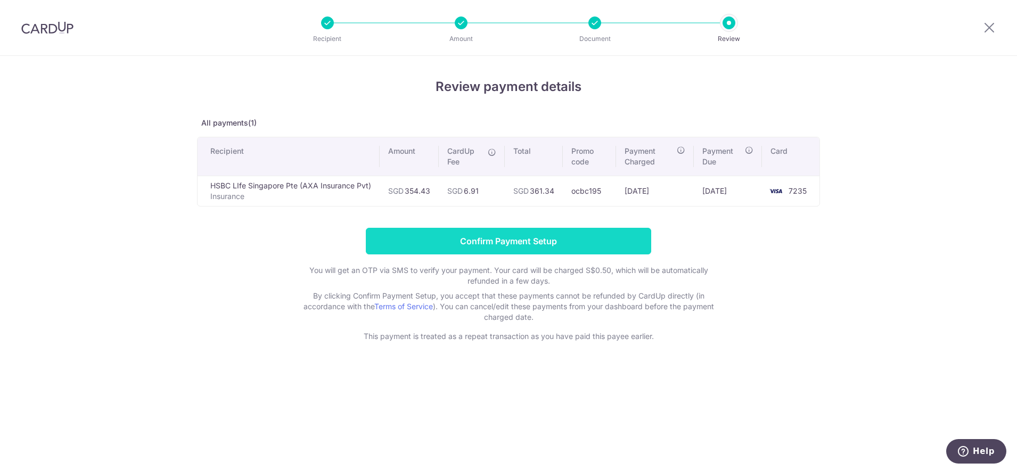
click at [547, 241] on input "Confirm Payment Setup" at bounding box center [508, 241] width 285 height 27
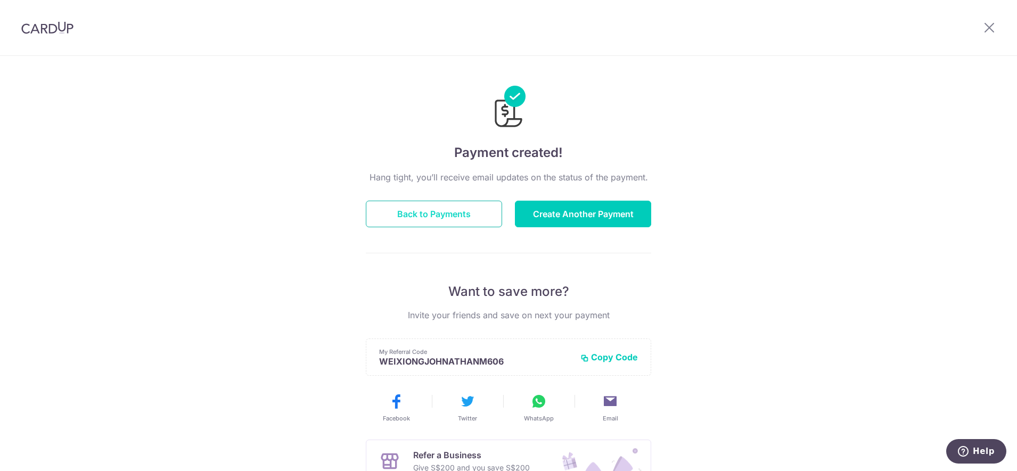
click at [457, 216] on button "Back to Payments" at bounding box center [434, 214] width 136 height 27
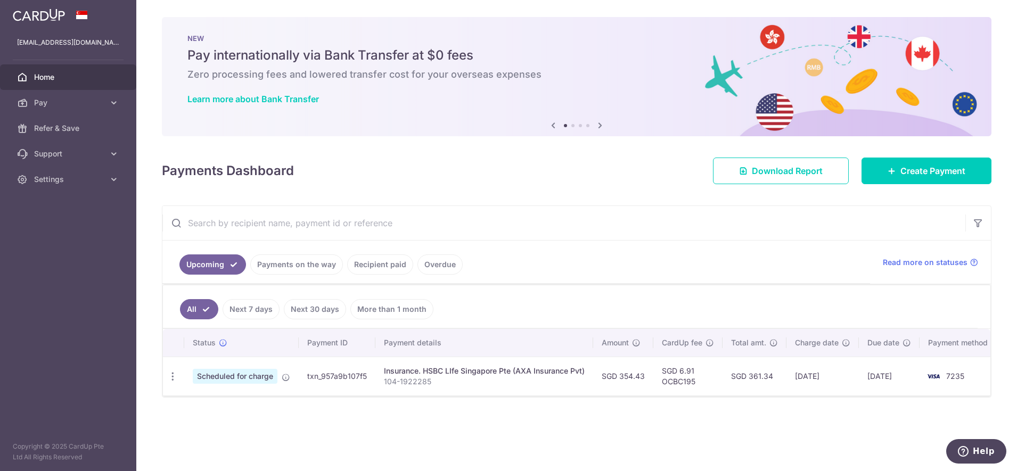
click at [379, 275] on ul "Upcoming Payments on the way Recipient paid Overdue" at bounding box center [515, 262] width 707 height 43
click at [38, 9] on img at bounding box center [39, 15] width 52 height 13
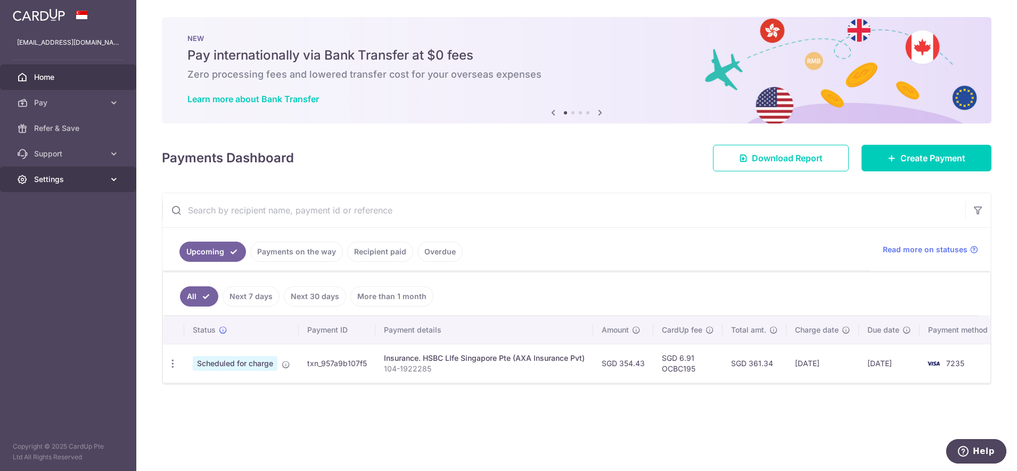
click at [69, 185] on link "Settings" at bounding box center [68, 180] width 136 height 26
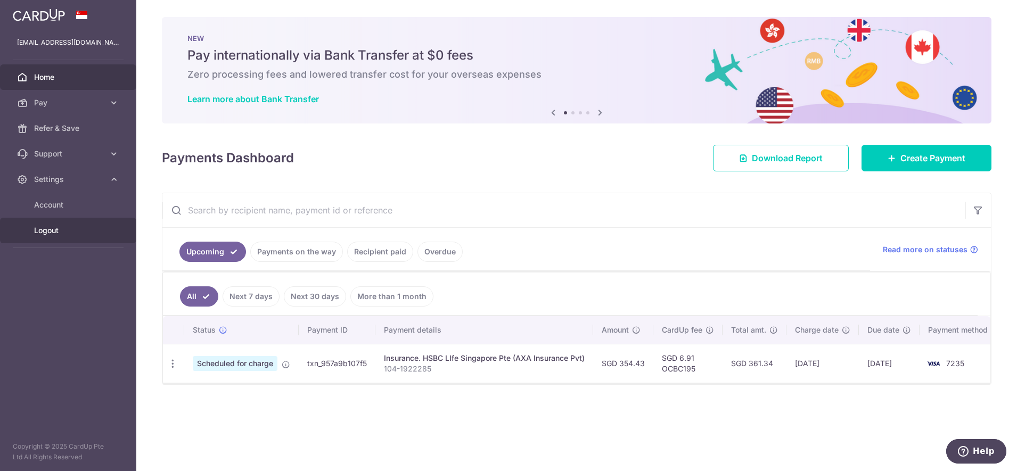
click at [43, 228] on span "Logout" at bounding box center [69, 230] width 70 height 11
